Goal: Transaction & Acquisition: Obtain resource

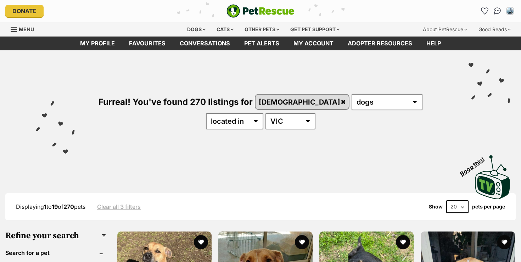
click at [40, 87] on div "Furreal! You've found 270 listings for female any type of pet cats dogs other p…" at bounding box center [260, 99] width 499 height 98
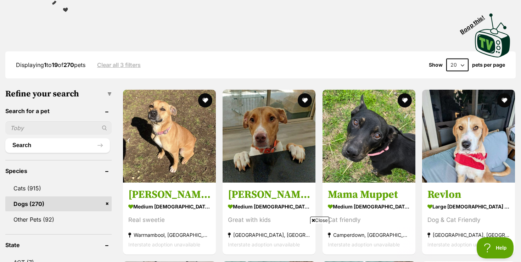
click at [322, 220] on span "Close" at bounding box center [319, 219] width 19 height 7
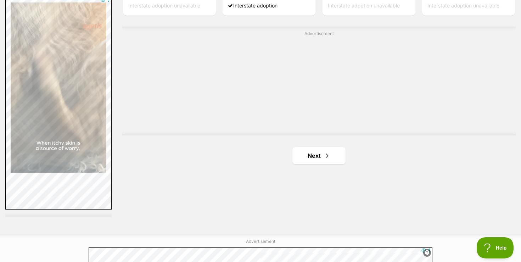
scroll to position [1275, 0]
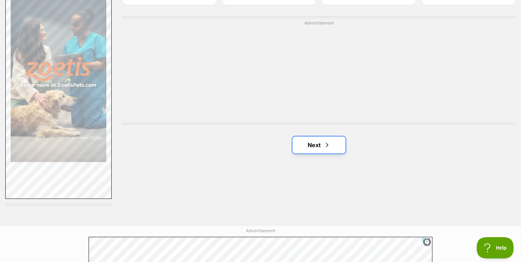
click at [308, 144] on link "Next" at bounding box center [318, 144] width 53 height 17
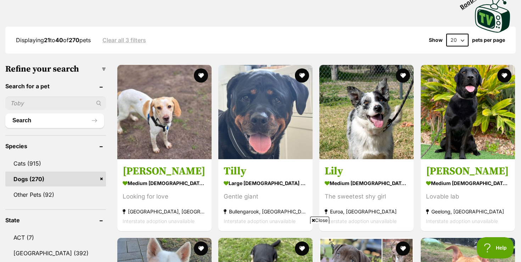
scroll to position [179, 0]
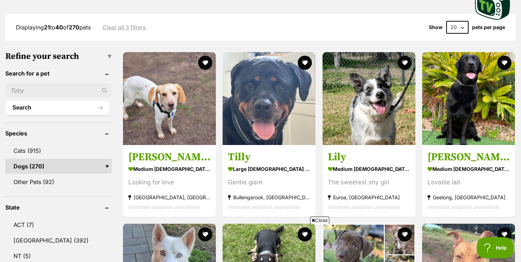
click at [319, 222] on span "Close" at bounding box center [319, 219] width 19 height 7
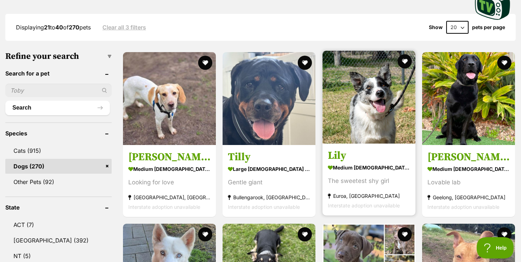
click at [374, 115] on img at bounding box center [368, 97] width 93 height 93
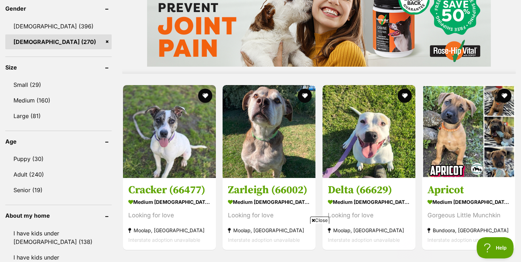
scroll to position [618, 0]
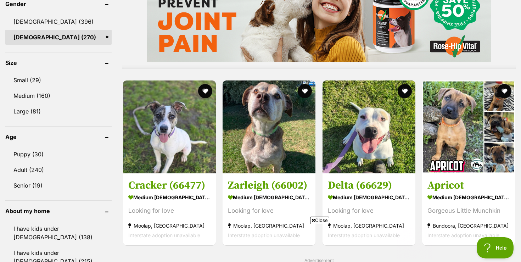
click at [323, 221] on span "Close" at bounding box center [319, 219] width 19 height 7
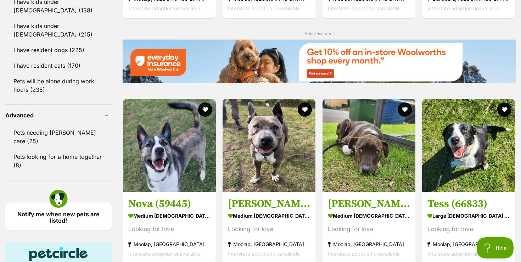
scroll to position [859, 0]
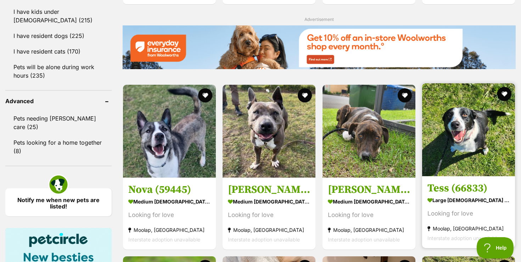
click at [465, 130] on img at bounding box center [468, 129] width 93 height 93
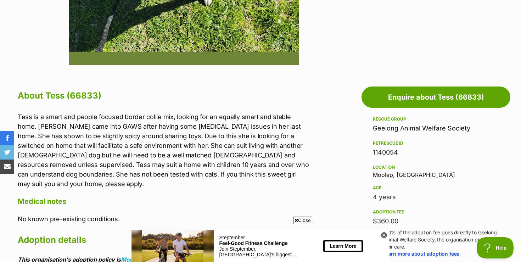
click at [413, 129] on link "Geelong Animal Welfare Society" at bounding box center [421, 127] width 97 height 7
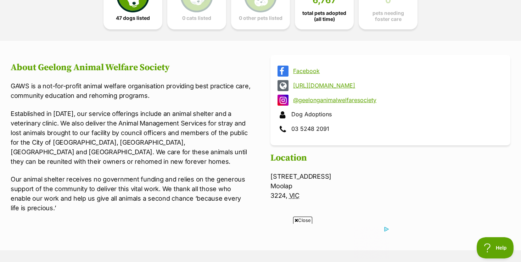
scroll to position [227, 0]
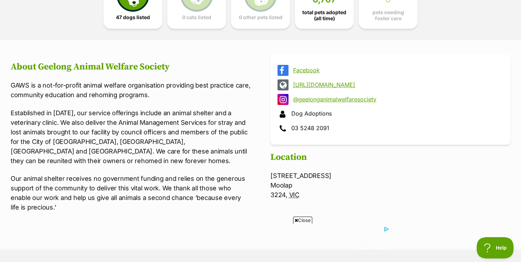
click at [327, 99] on link "@geelonganimalwelfaresociety" at bounding box center [396, 99] width 207 height 6
click at [132, 18] on span "47 dogs listed" at bounding box center [133, 16] width 34 height 6
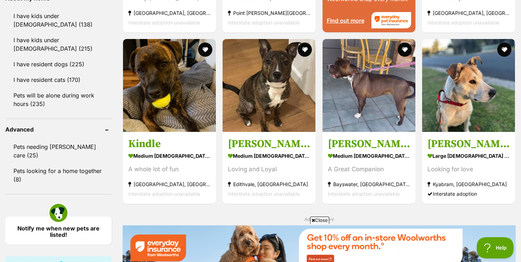
scroll to position [844, 0]
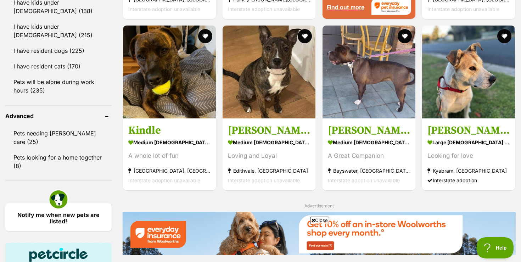
click at [327, 217] on span "Close" at bounding box center [319, 219] width 19 height 7
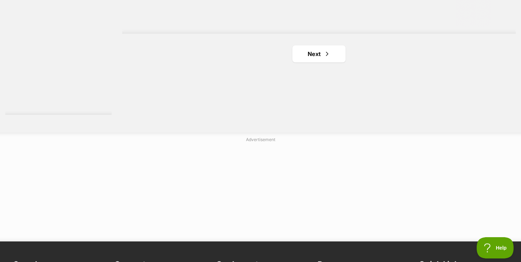
scroll to position [1367, 0]
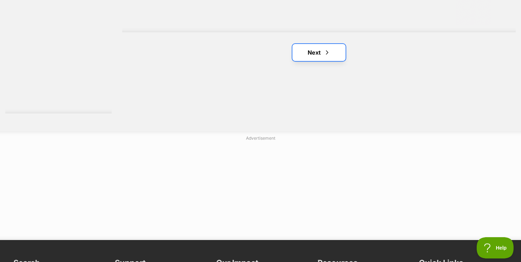
click at [318, 57] on link "Next" at bounding box center [318, 52] width 53 height 17
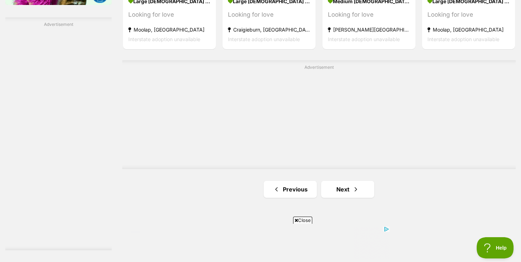
scroll to position [1235, 0]
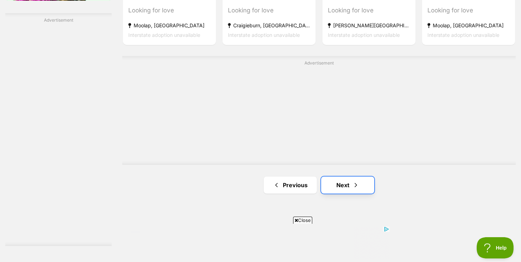
click at [345, 183] on link "Next" at bounding box center [347, 184] width 53 height 17
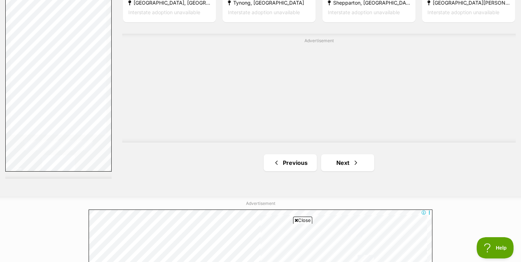
scroll to position [1328, 0]
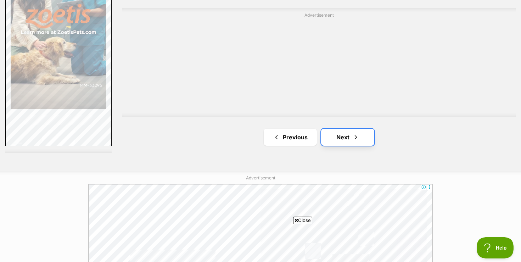
click at [343, 139] on link "Next" at bounding box center [347, 137] width 53 height 17
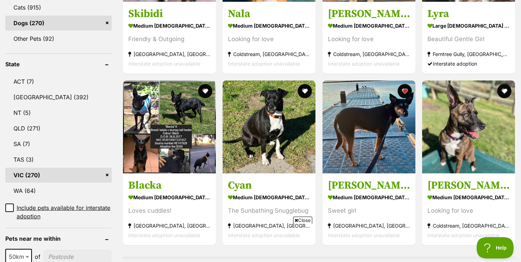
scroll to position [358, 0]
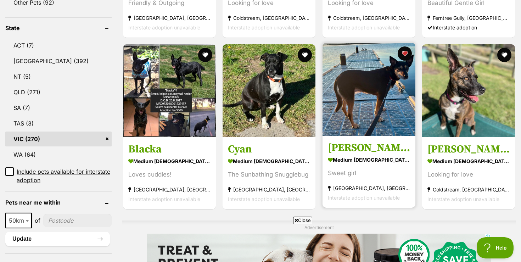
click at [369, 107] on img at bounding box center [368, 89] width 93 height 93
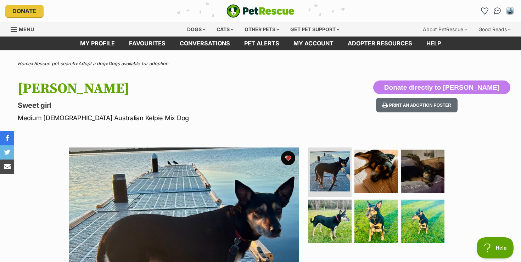
click at [281, 108] on p "Sweet girl" at bounding box center [168, 105] width 300 height 10
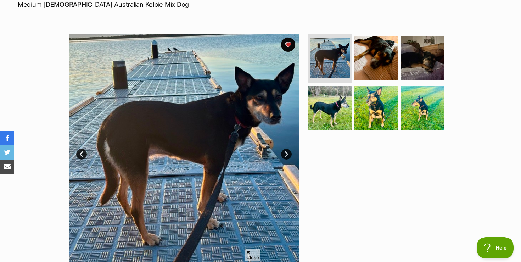
click at [286, 155] on link "Next" at bounding box center [286, 154] width 11 height 11
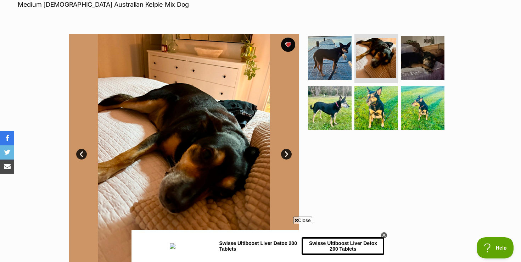
click at [82, 156] on link "Prev" at bounding box center [81, 154] width 11 height 11
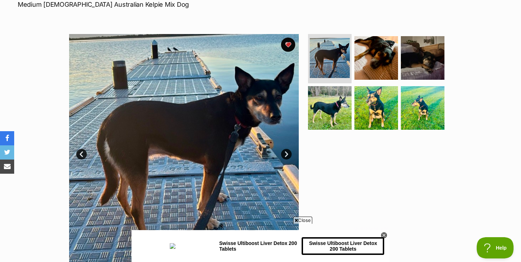
click at [285, 153] on link "Next" at bounding box center [286, 154] width 11 height 11
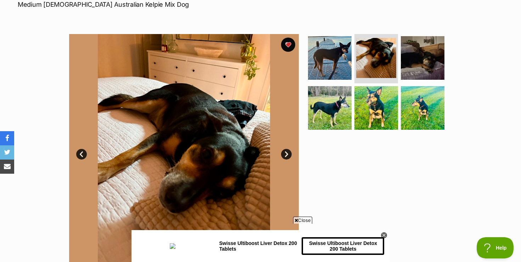
click at [305, 218] on span "Close" at bounding box center [302, 219] width 19 height 7
click at [385, 233] on icon at bounding box center [384, 235] width 6 height 6
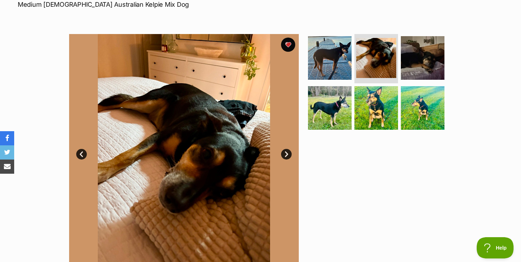
click at [284, 155] on link "Next" at bounding box center [286, 154] width 11 height 11
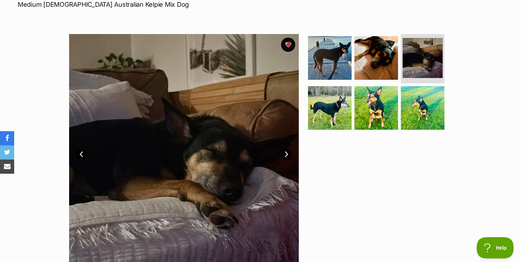
click at [284, 155] on link "Next" at bounding box center [286, 154] width 11 height 11
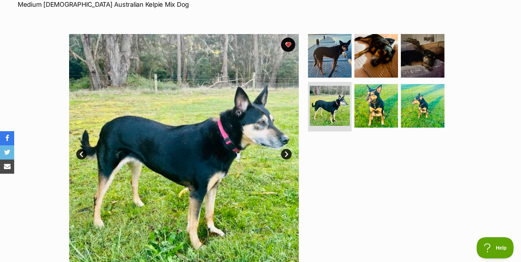
click at [285, 155] on link "Next" at bounding box center [286, 154] width 11 height 11
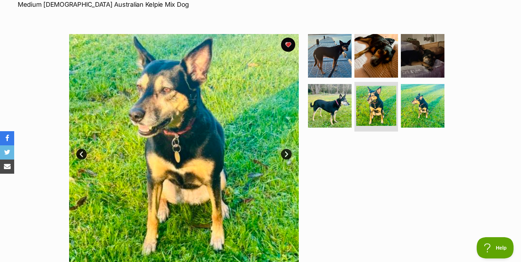
click at [285, 155] on link "Next" at bounding box center [286, 154] width 11 height 11
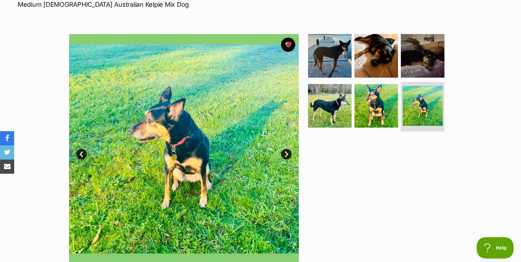
click at [285, 154] on link "Next" at bounding box center [286, 154] width 11 height 11
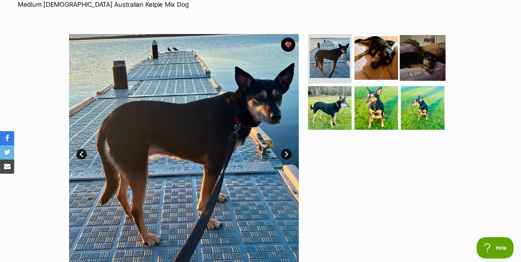
click at [413, 66] on img at bounding box center [422, 58] width 46 height 46
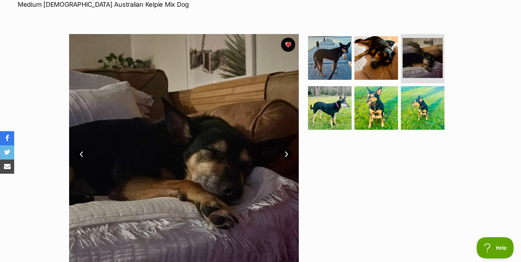
click at [30, 69] on div "Available 3 of 6 images 3 of 6 images 3 of 6 images 3 of 6 images 3 of 6 images…" at bounding box center [260, 143] width 521 height 240
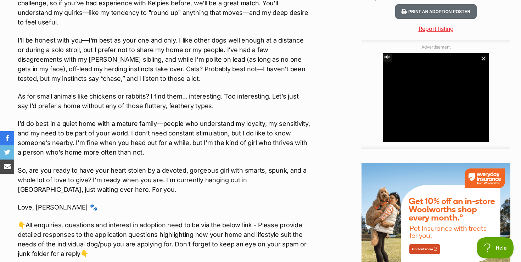
scroll to position [765, 0]
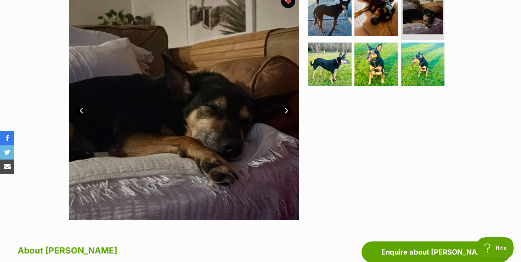
scroll to position [156, 0]
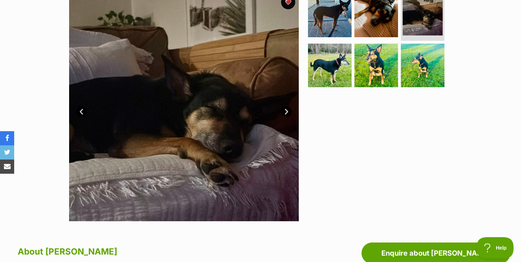
click at [287, 111] on link "Next" at bounding box center [286, 111] width 11 height 11
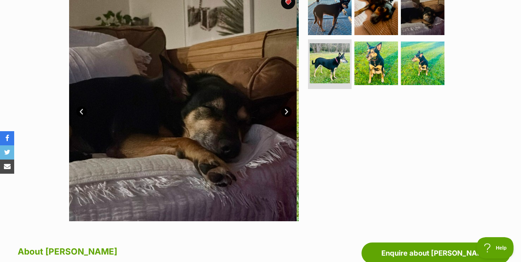
scroll to position [0, 0]
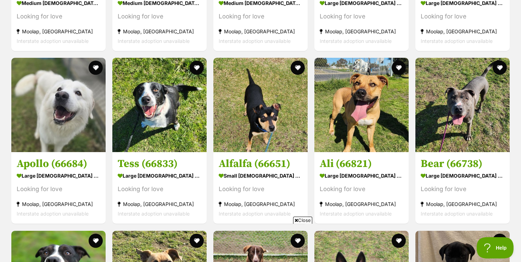
scroll to position [1077, 0]
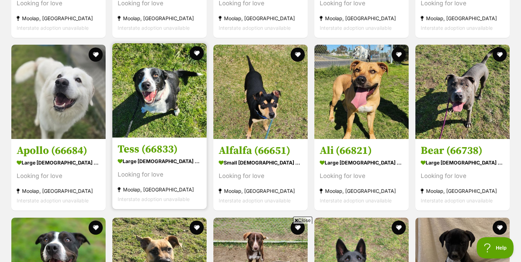
click at [141, 110] on img at bounding box center [159, 90] width 94 height 94
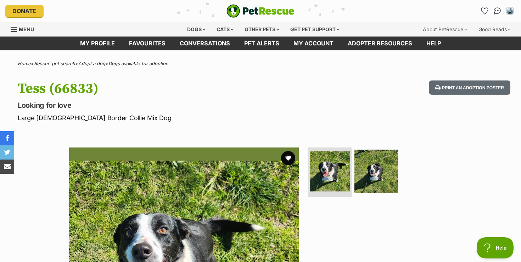
click at [34, 229] on div "Available 1 of 2 images 1 of 2 images Next Prev 1 2" at bounding box center [260, 257] width 521 height 240
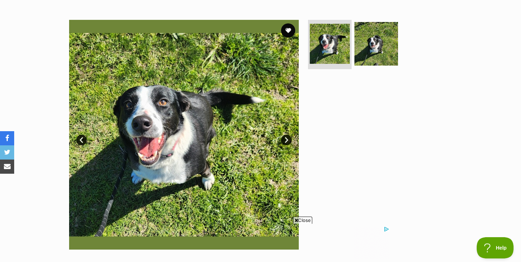
click at [308, 221] on span "Close" at bounding box center [302, 219] width 19 height 7
click at [287, 139] on link "Next" at bounding box center [286, 140] width 11 height 11
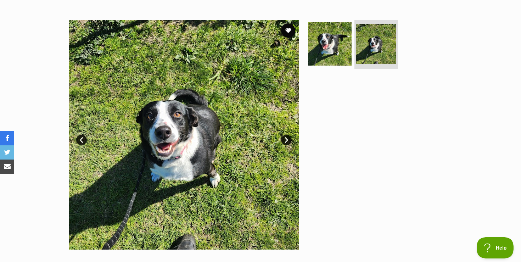
click at [81, 140] on link "Prev" at bounding box center [81, 140] width 11 height 11
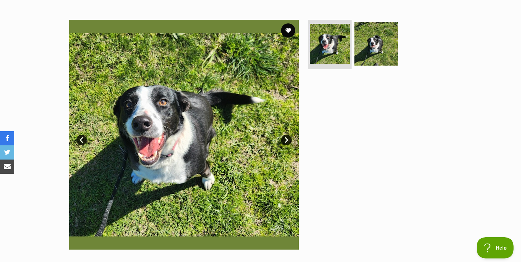
click at [42, 194] on div "Available 1 of 2 images 1 of 2 images Next Prev 1 2" at bounding box center [260, 129] width 521 height 240
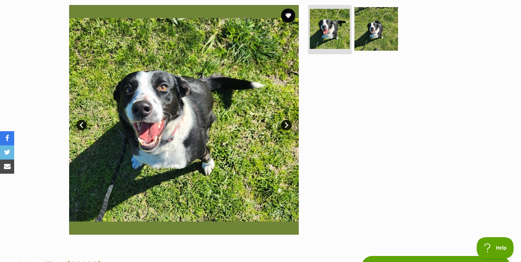
scroll to position [142, 0]
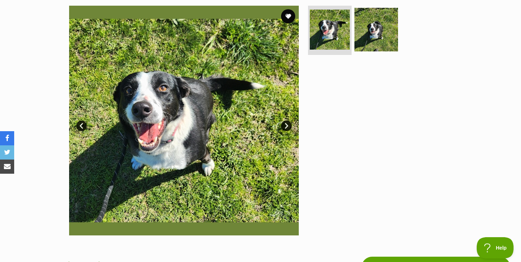
click at [287, 126] on link "Next" at bounding box center [286, 125] width 11 height 11
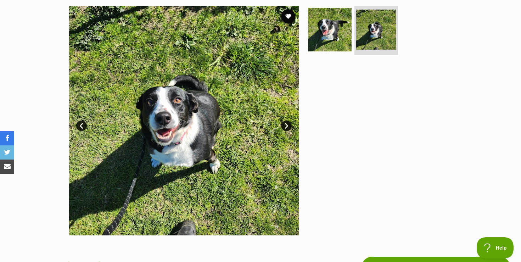
scroll to position [0, 0]
click at [46, 173] on div "Available 2 of 2 images 2 of 2 images Next Prev 1 2" at bounding box center [260, 115] width 521 height 240
